Goal: Navigation & Orientation: Find specific page/section

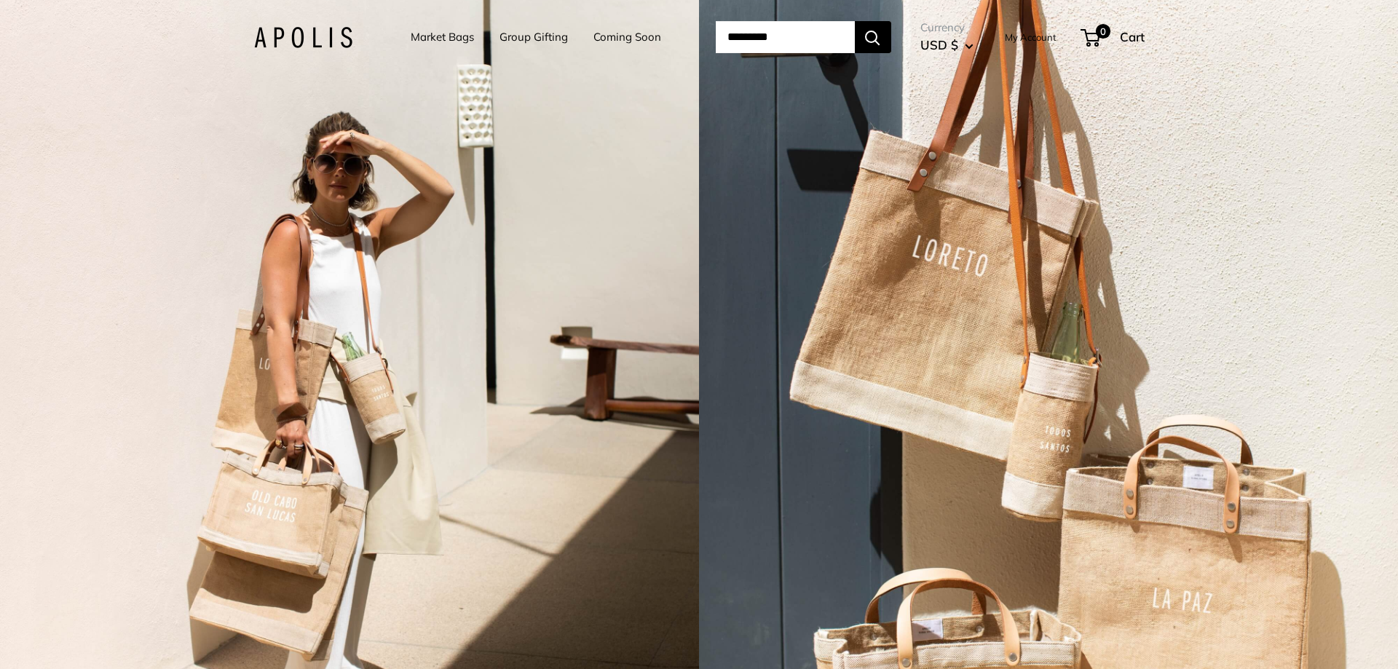
click at [434, 39] on link "Market Bags" at bounding box center [442, 37] width 63 height 20
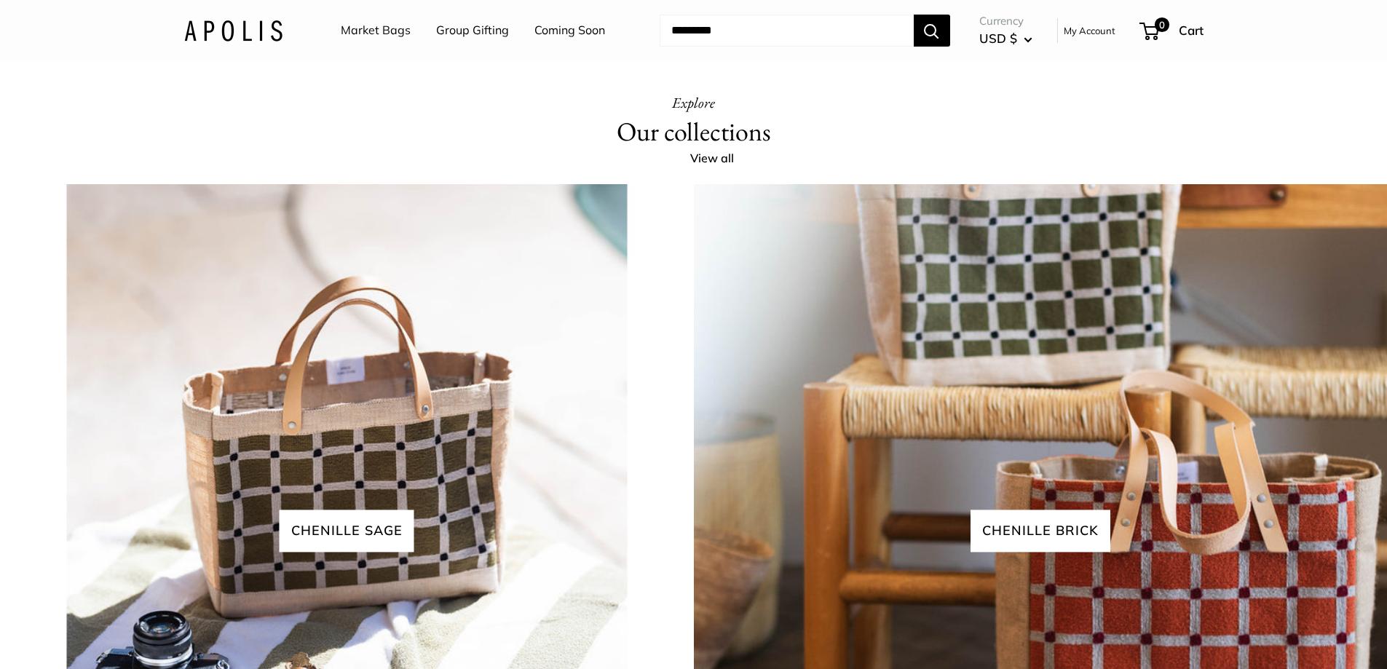
scroll to position [3204, 0]
